Goal: Task Accomplishment & Management: Complete application form

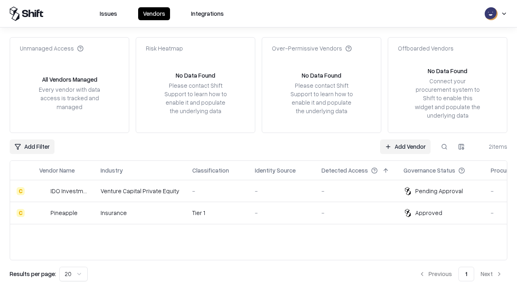
click at [405, 146] on link "Add Vendor" at bounding box center [405, 146] width 50 height 15
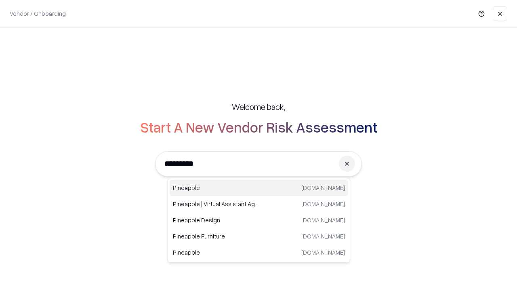
click at [259, 188] on div "Pineapple [DOMAIN_NAME]" at bounding box center [258, 188] width 178 height 16
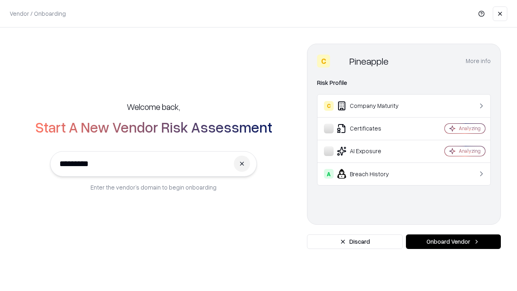
type input "*********"
click at [453, 241] on button "Onboard Vendor" at bounding box center [453, 241] width 95 height 15
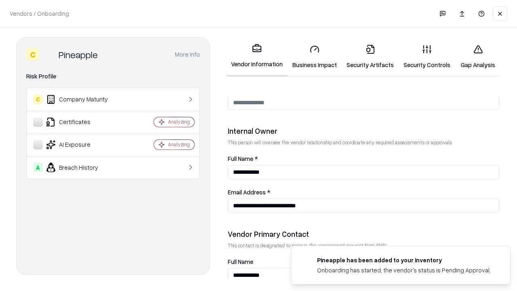
scroll to position [418, 0]
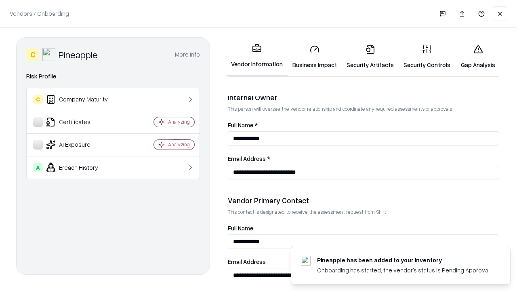
click at [314, 56] on link "Business Impact" at bounding box center [314, 57] width 54 height 38
click at [477, 56] on link "Gap Analysis" at bounding box center [478, 57] width 46 height 38
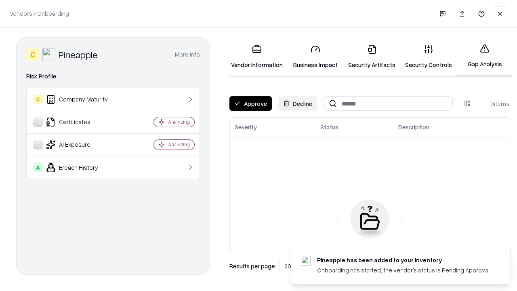
click at [250, 103] on button "Approve" at bounding box center [250, 103] width 42 height 15
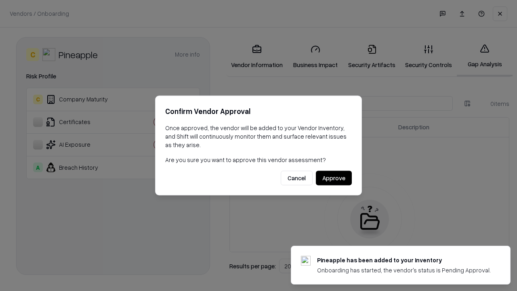
click at [333, 178] on button "Approve" at bounding box center [334, 178] width 36 height 15
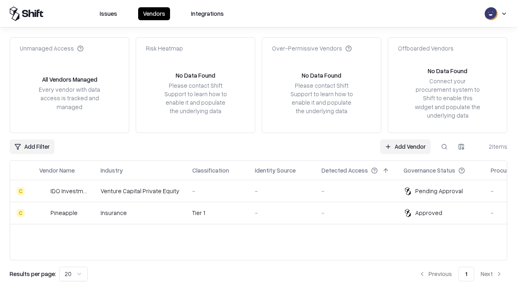
type input "*********"
click at [405, 146] on link "Add Vendor" at bounding box center [405, 146] width 50 height 15
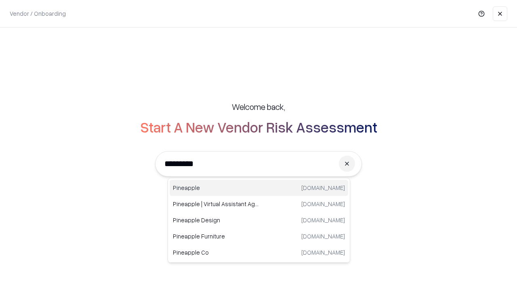
click at [259, 188] on div "Pineapple [DOMAIN_NAME]" at bounding box center [258, 188] width 178 height 16
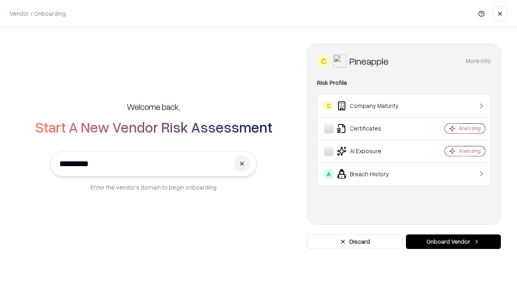
type input "*********"
click at [453, 241] on button "Onboard Vendor" at bounding box center [453, 241] width 95 height 15
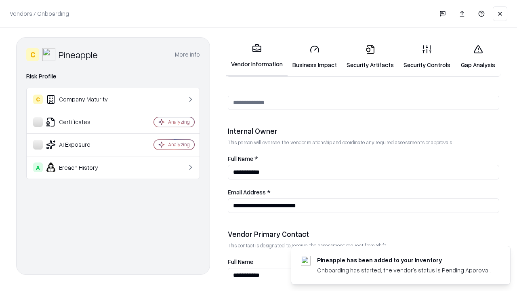
scroll to position [418, 0]
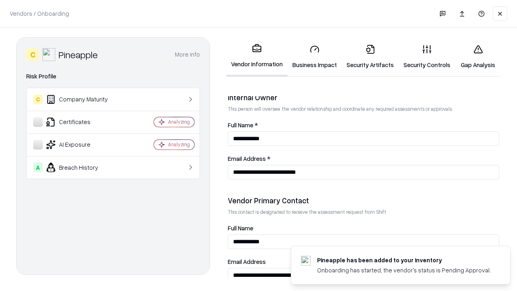
click at [477, 56] on link "Gap Analysis" at bounding box center [478, 57] width 46 height 38
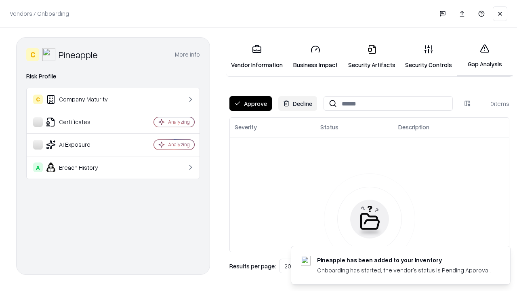
click at [250, 103] on button "Approve" at bounding box center [250, 103] width 42 height 15
